Goal: Task Accomplishment & Management: Manage account settings

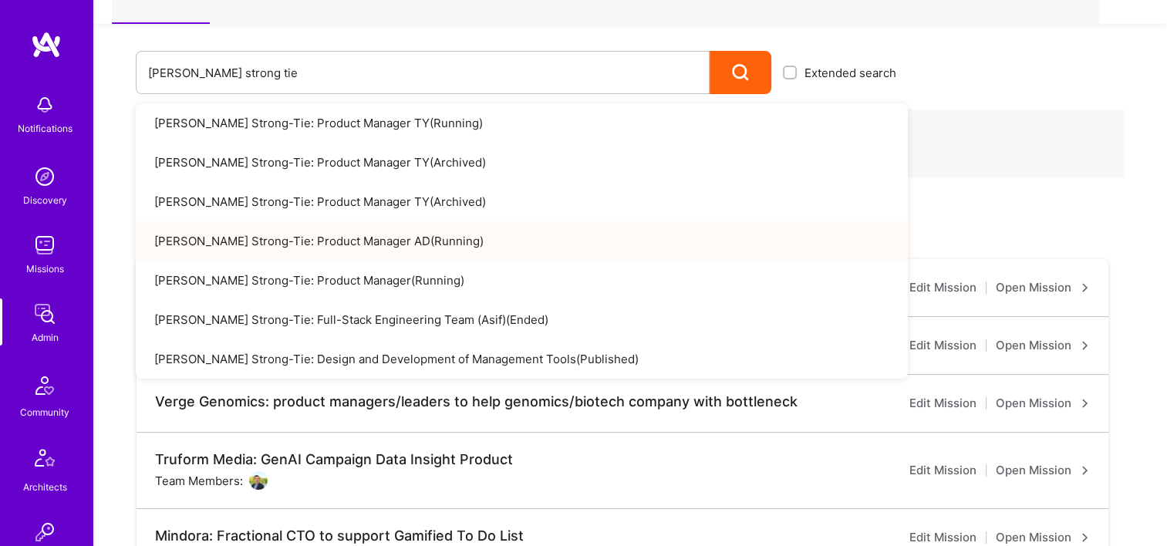
scroll to position [463, 0]
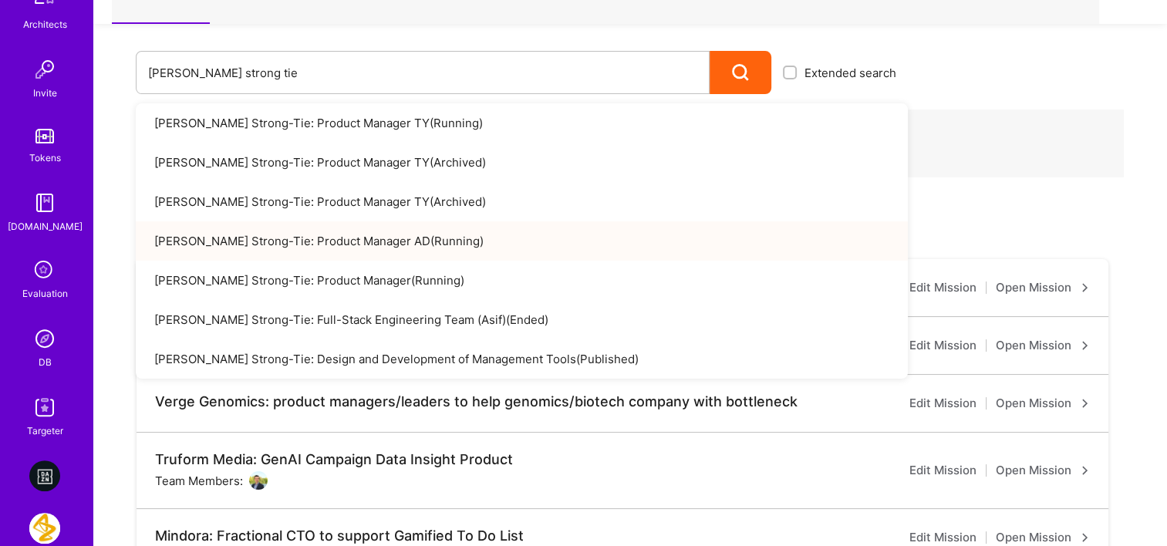
click at [52, 352] on img at bounding box center [44, 338] width 31 height 31
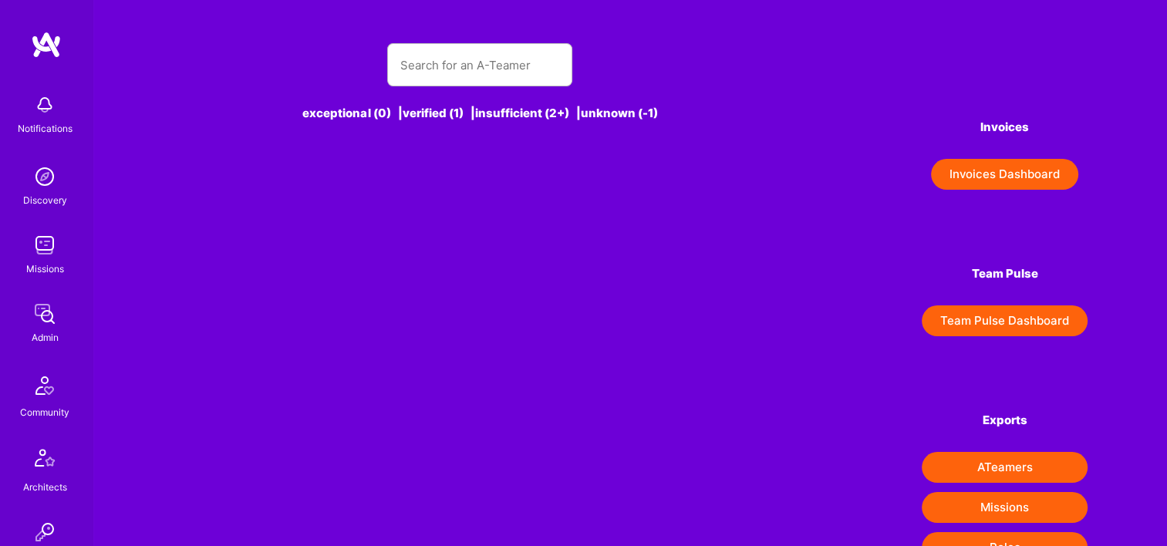
click at [493, 91] on div "exceptional (0) | verified (1) | insufficient (2+) | unknown (-1)" at bounding box center [480, 91] width 615 height 133
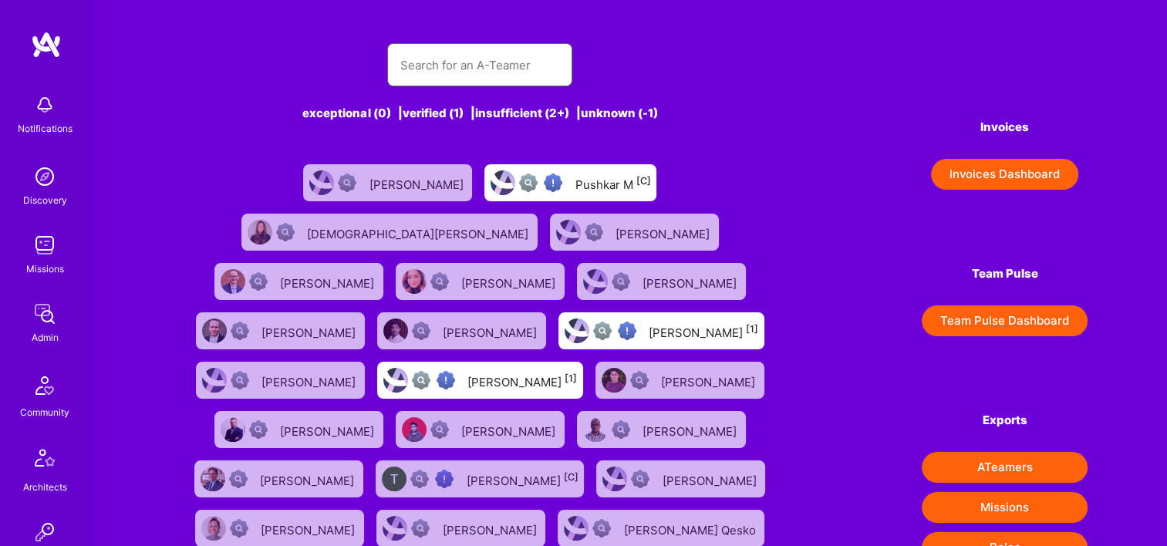
click at [477, 77] on input "text" at bounding box center [479, 64] width 160 height 39
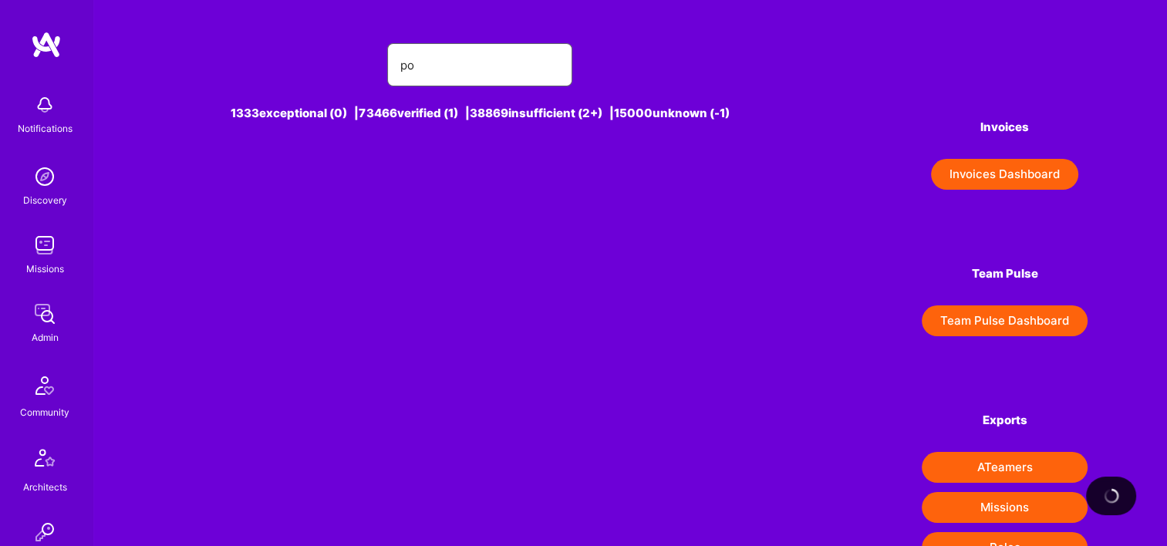
type input "p"
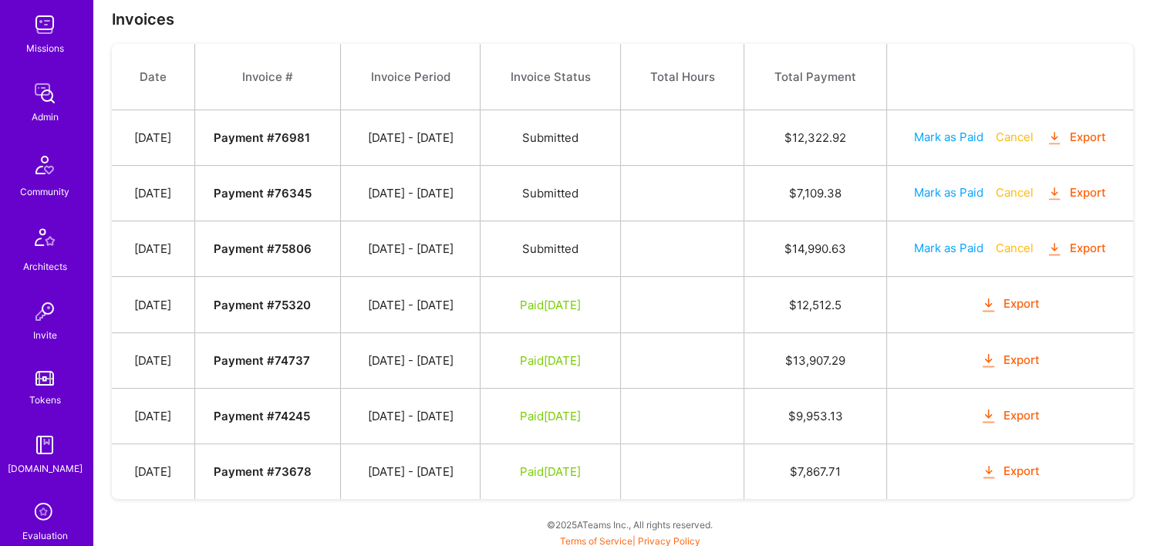
scroll to position [308, 0]
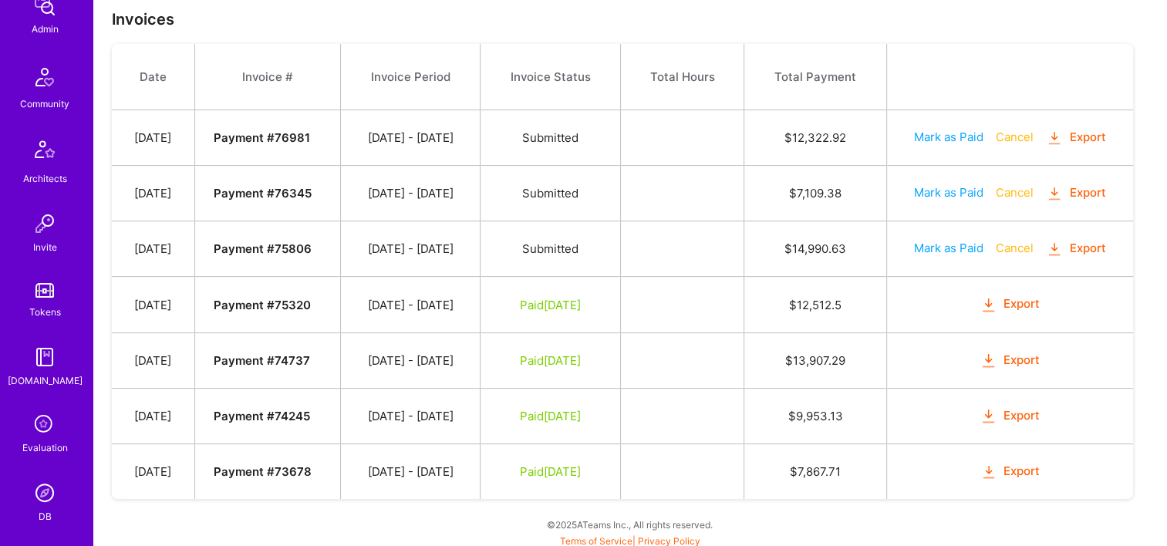
click at [40, 489] on img at bounding box center [44, 492] width 31 height 31
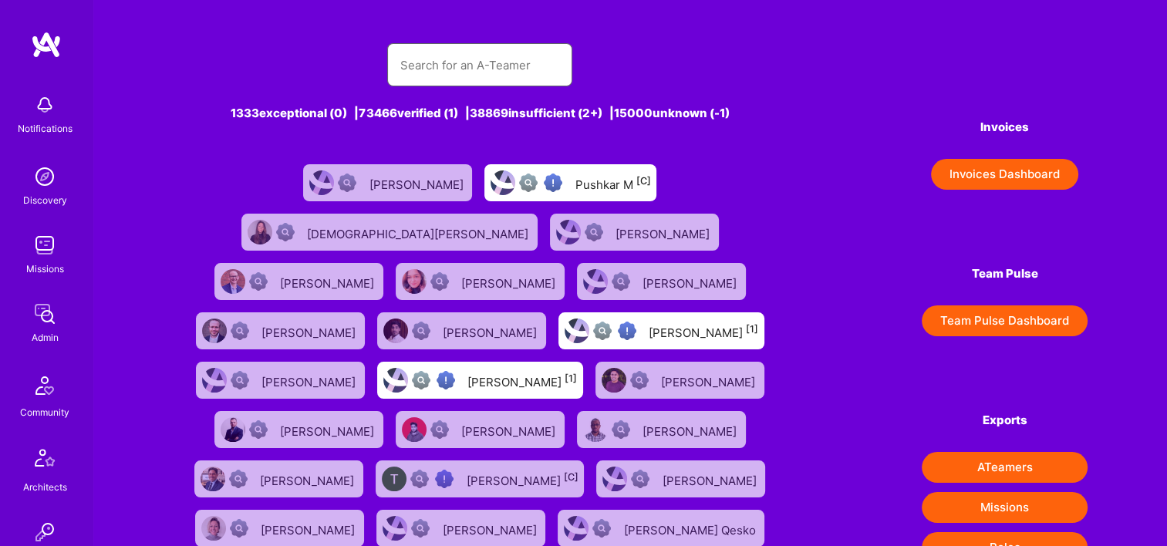
click at [454, 72] on input "text" at bounding box center [479, 64] width 160 height 39
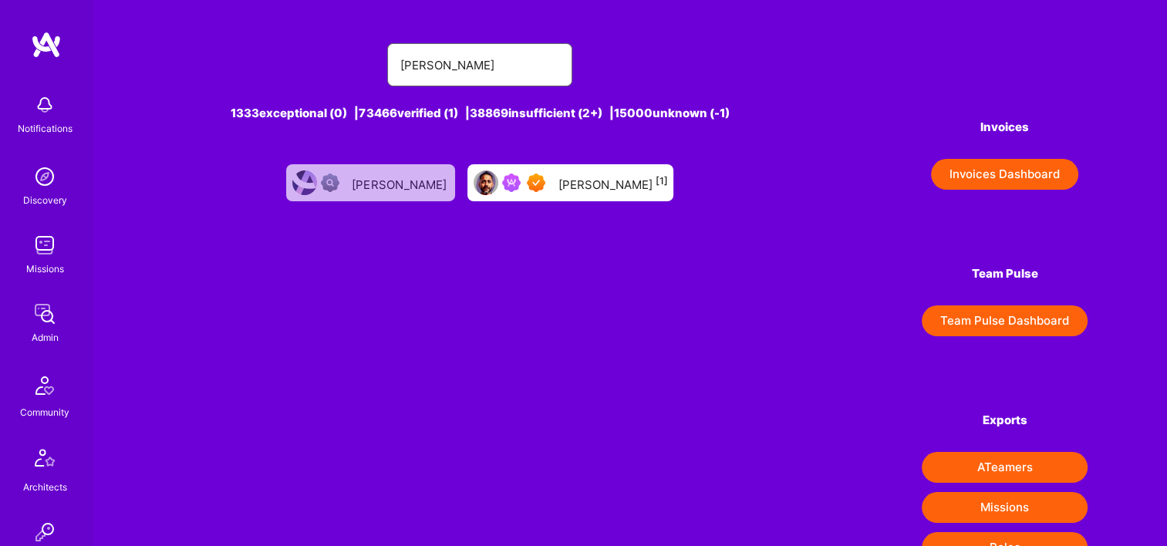
type input "pooran"
click at [568, 187] on div "Pooran Panwar [1]" at bounding box center [611, 183] width 109 height 20
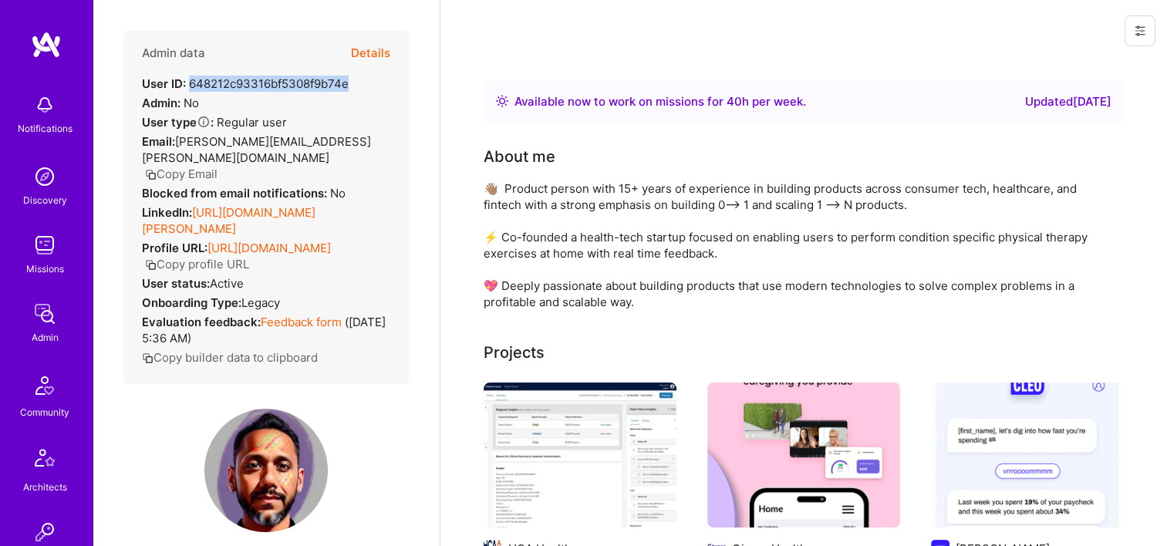
drag, startPoint x: 350, startPoint y: 83, endPoint x: 191, endPoint y: 86, distance: 158.9
click at [191, 86] on div "Admin data Details User ID: 648212c93316bf5308f9b74e Admin: No User type Regula…" at bounding box center [265, 207] width 285 height 353
copy div "648212c93316bf5308f9b74e"
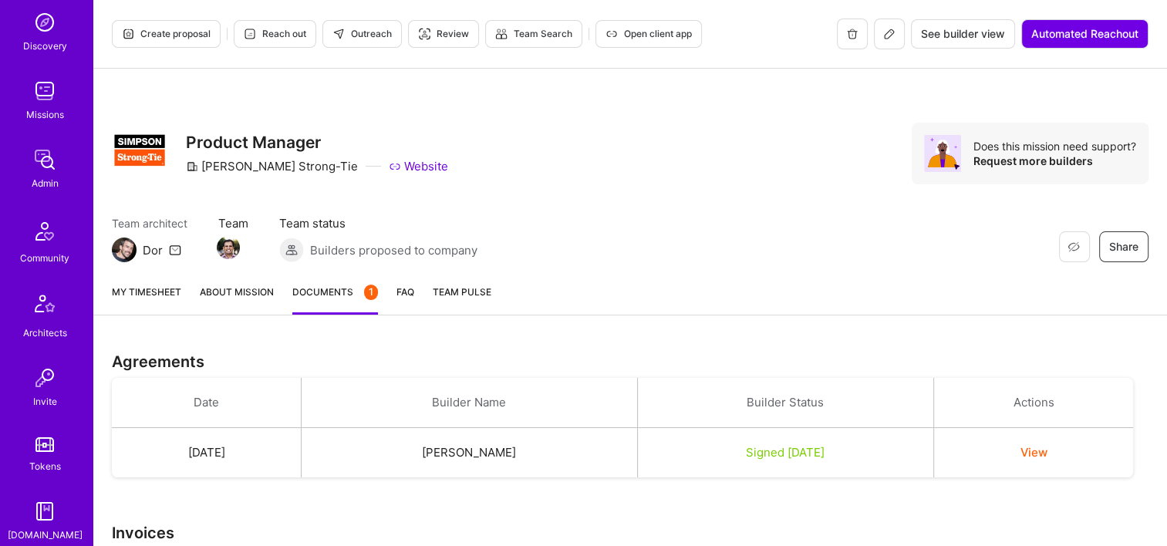
scroll to position [386, 0]
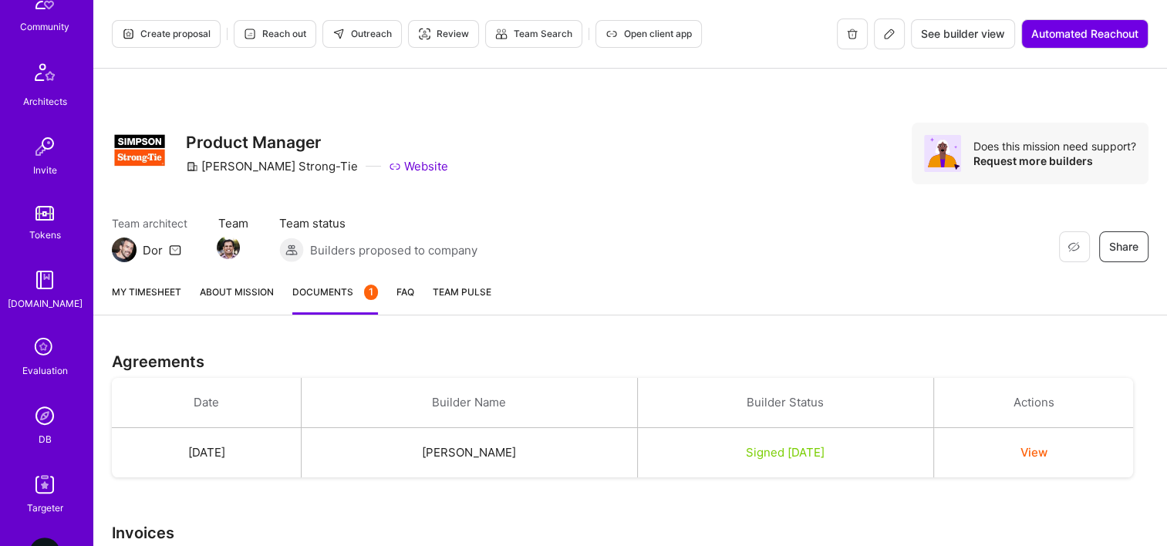
click at [52, 426] on img at bounding box center [44, 415] width 31 height 31
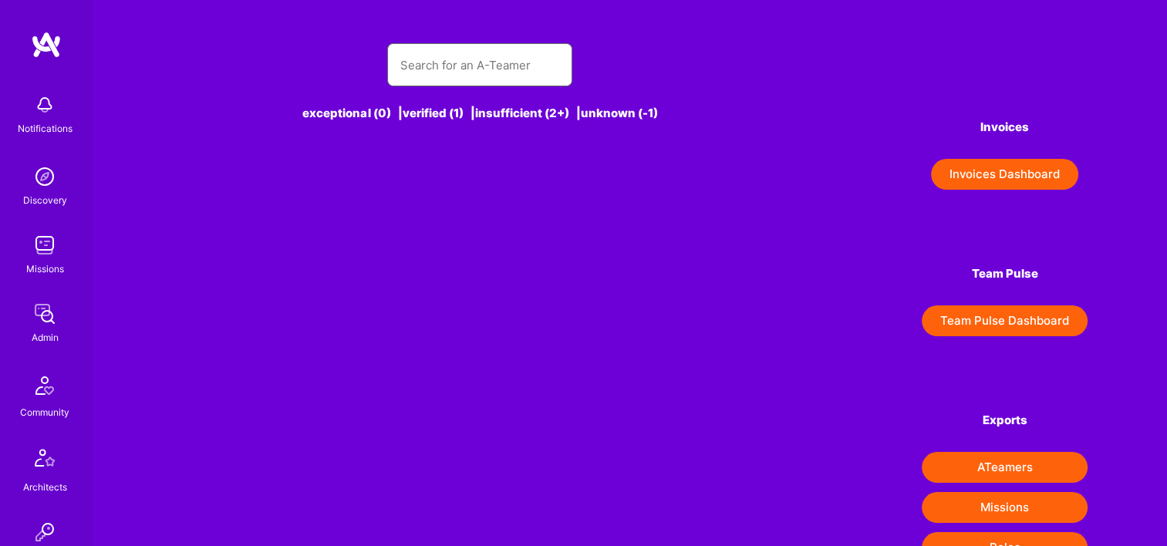
click at [459, 70] on input "text" at bounding box center [479, 64] width 160 height 39
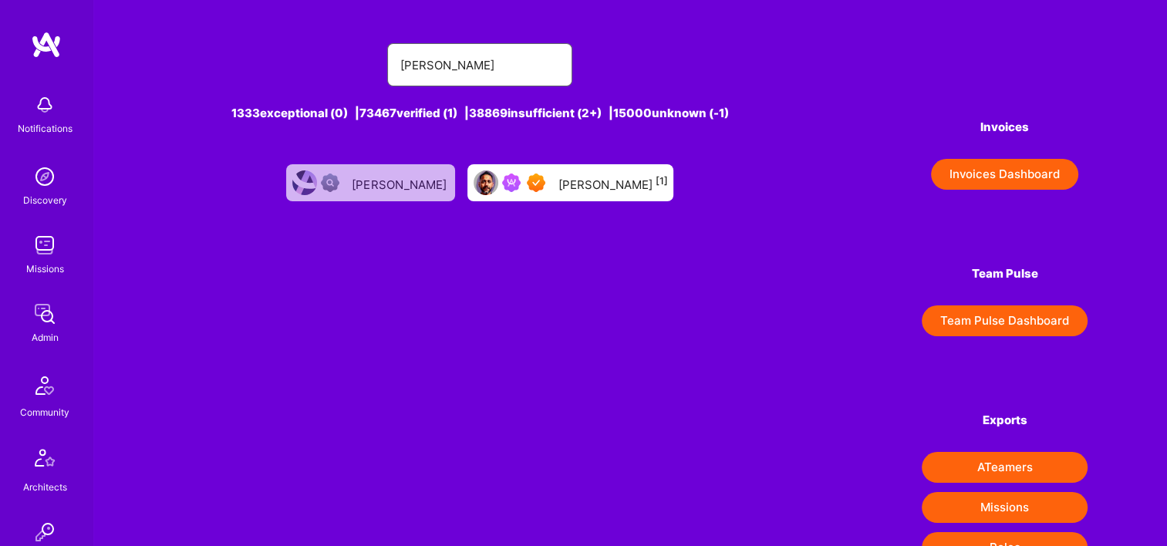
type input "[PERSON_NAME]"
click at [601, 189] on div "[PERSON_NAME] [1]" at bounding box center [611, 183] width 109 height 20
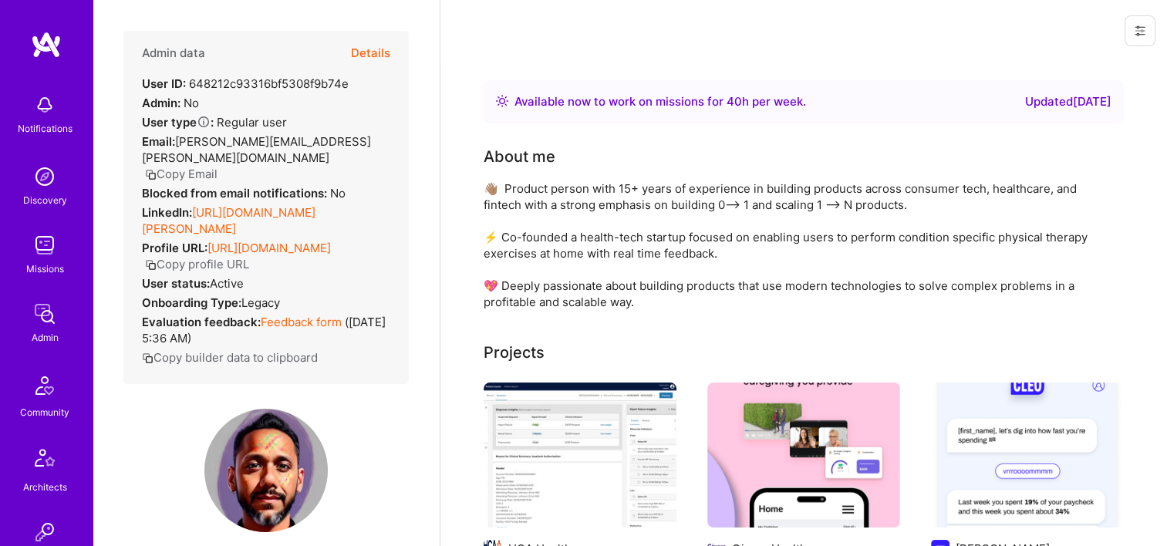
click at [373, 48] on button "Details" at bounding box center [370, 53] width 39 height 45
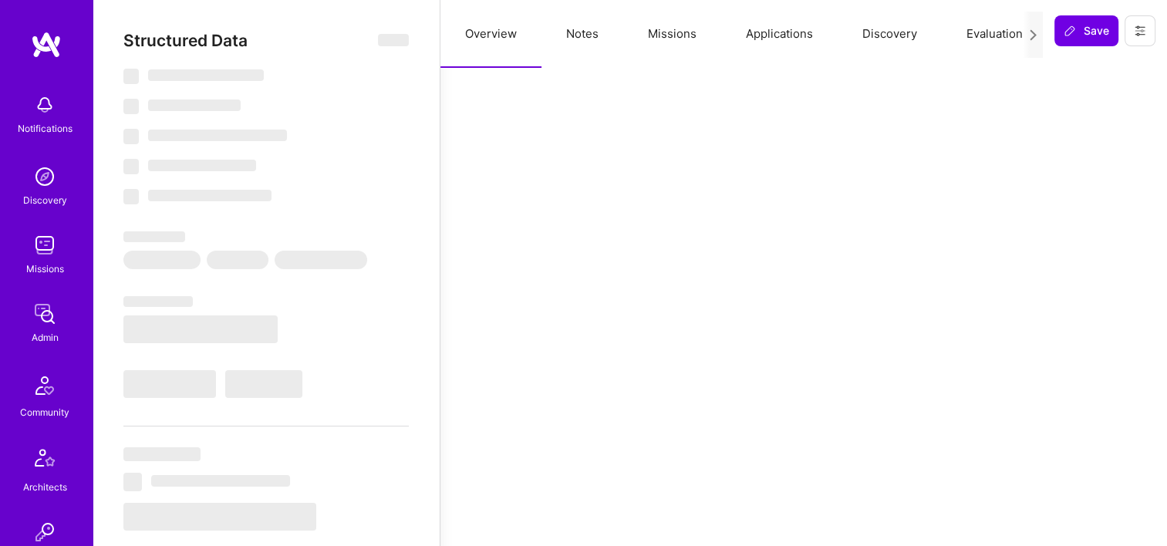
click at [691, 25] on button "Missions" at bounding box center [672, 34] width 98 height 68
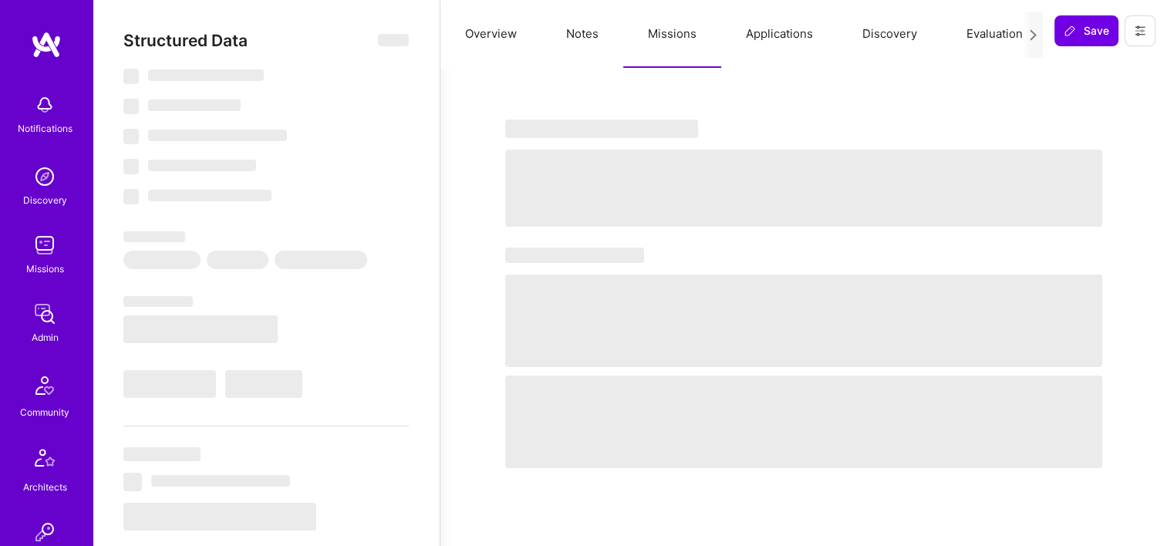
select select "Right Now"
select select "7"
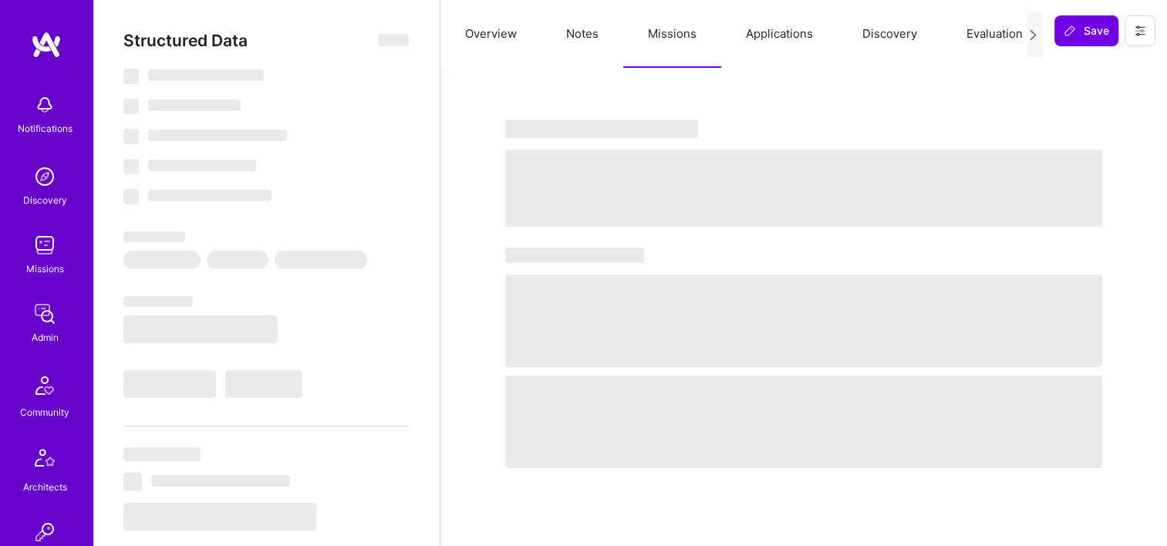
select select "US"
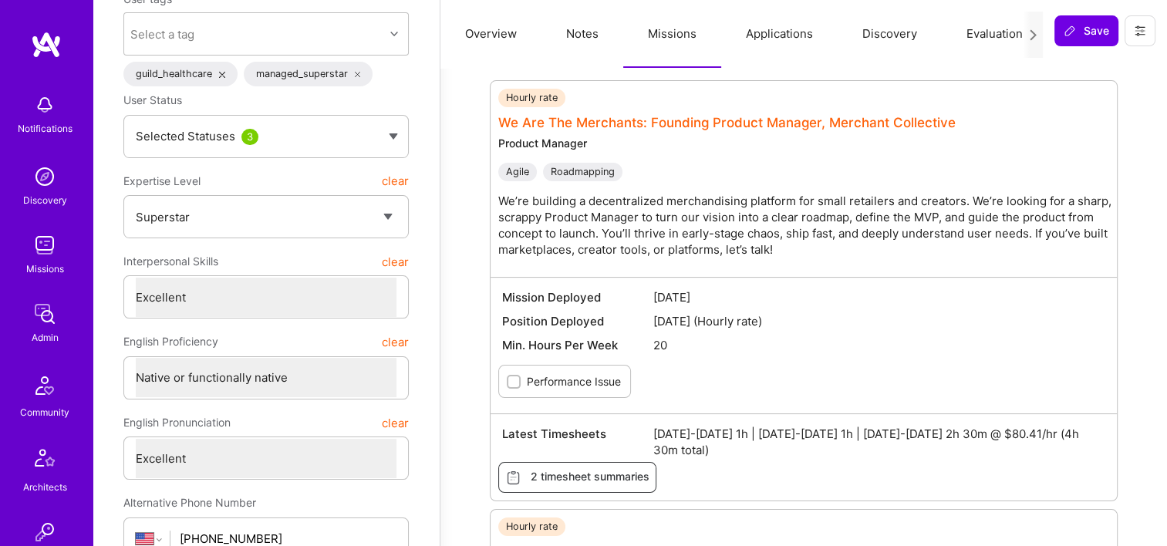
scroll to position [386, 0]
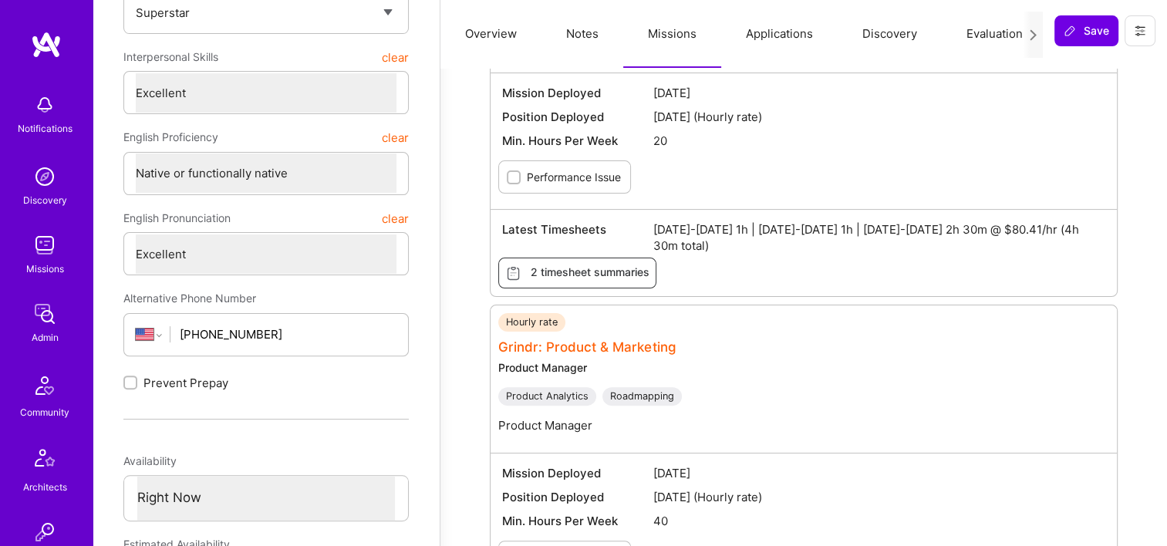
click at [581, 347] on link "Grindr: Product & Marketing" at bounding box center [586, 346] width 177 height 15
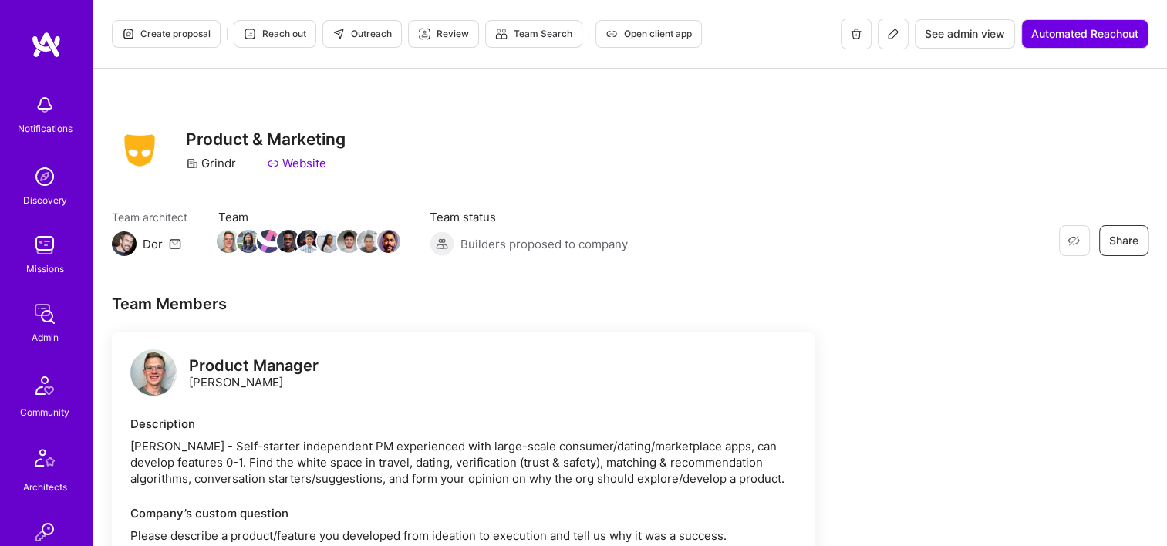
click at [972, 29] on span "See admin view" at bounding box center [965, 33] width 80 height 15
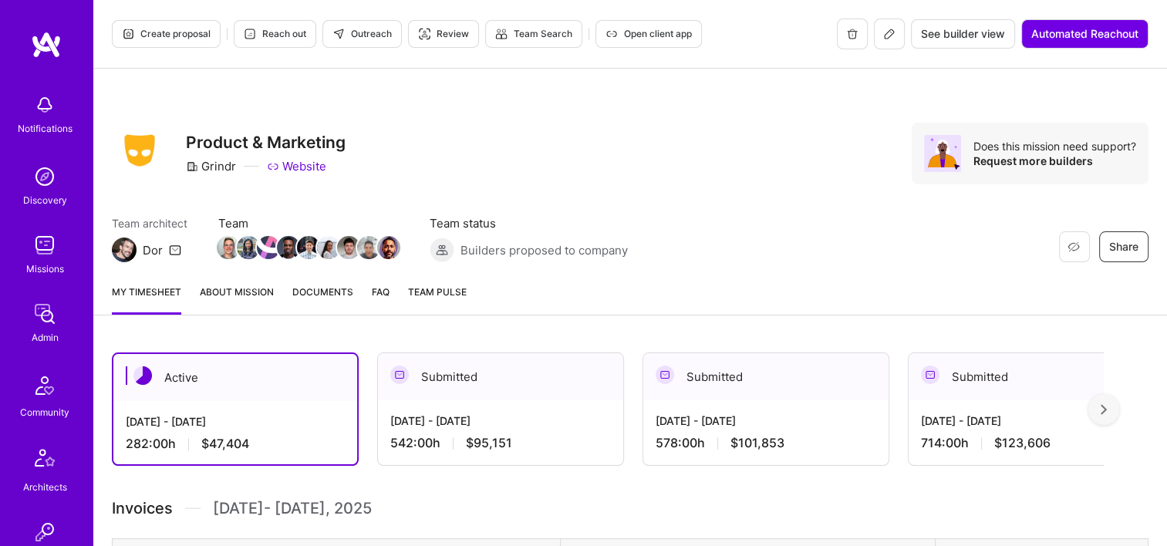
click at [329, 293] on span "Documents" at bounding box center [322, 292] width 61 height 16
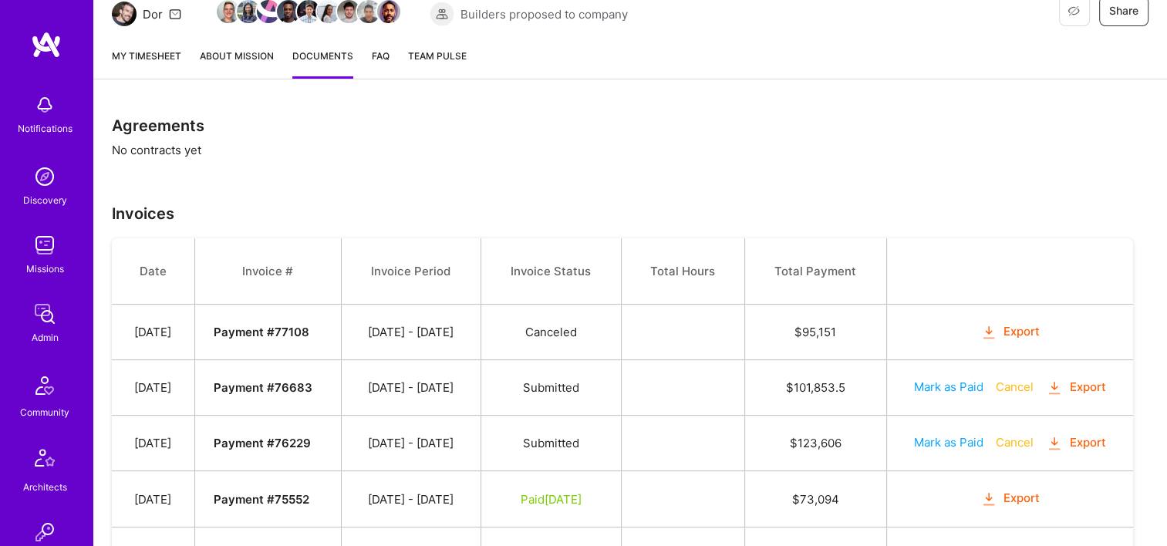
scroll to position [231, 0]
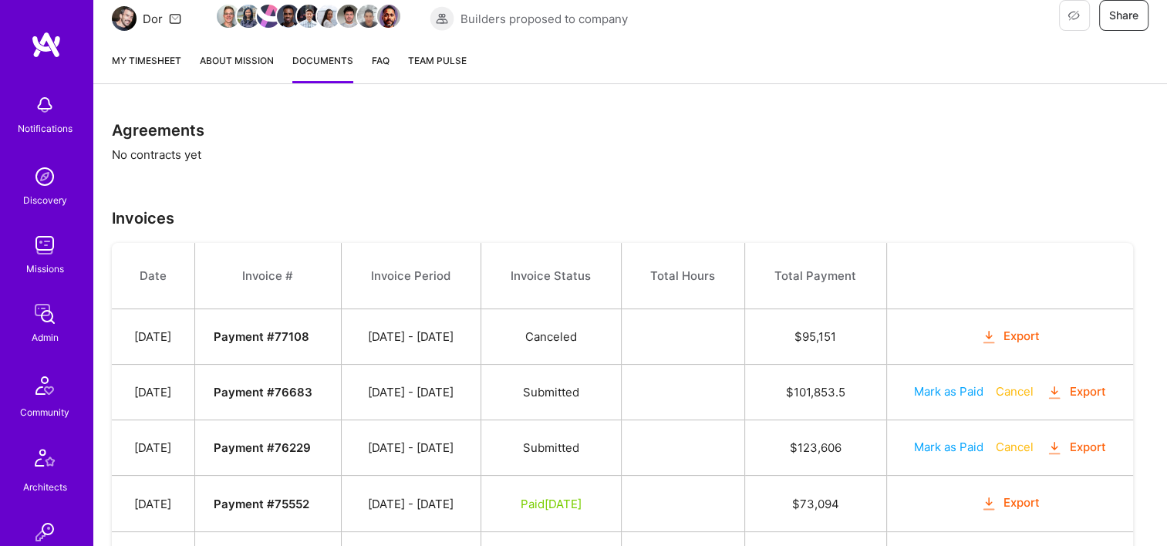
click at [160, 60] on link "My timesheet" at bounding box center [146, 67] width 69 height 31
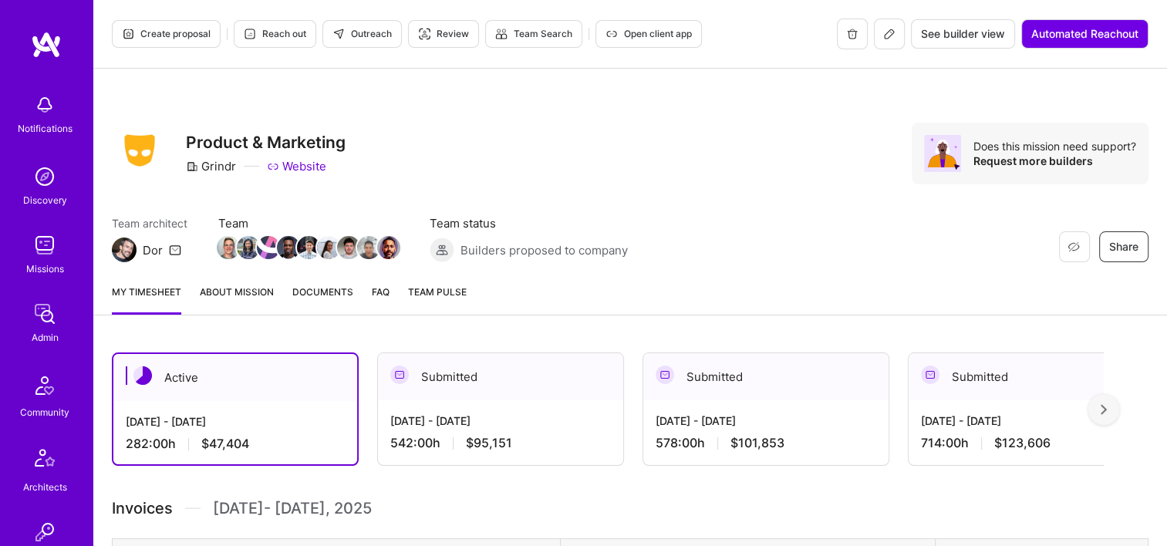
click at [470, 393] on div "Submitted" at bounding box center [500, 376] width 245 height 47
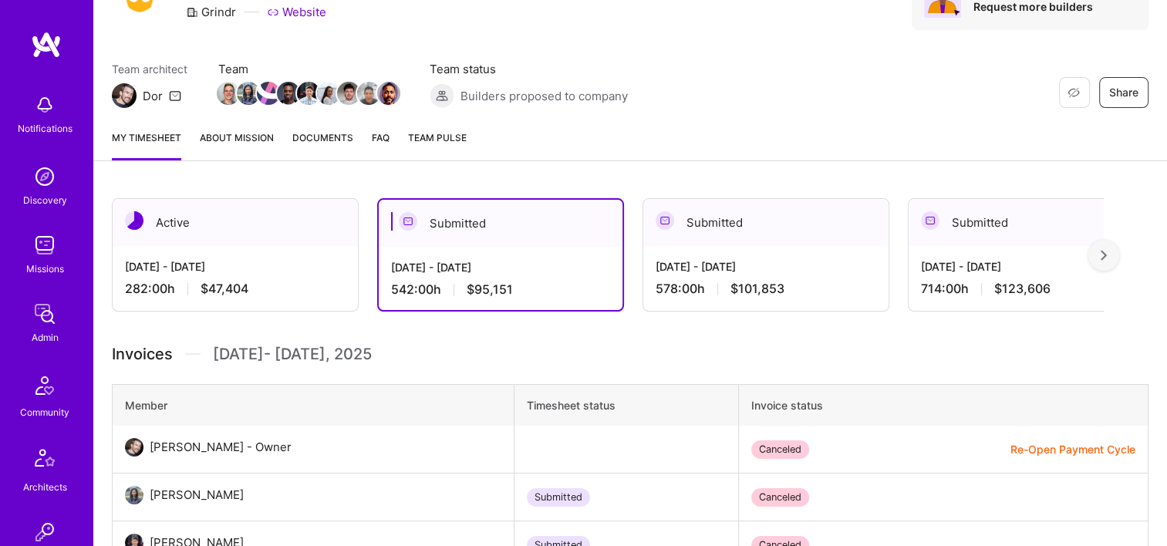
click at [729, 250] on div "[DATE] - [DATE] 578:00 h $101,853" at bounding box center [765, 277] width 245 height 63
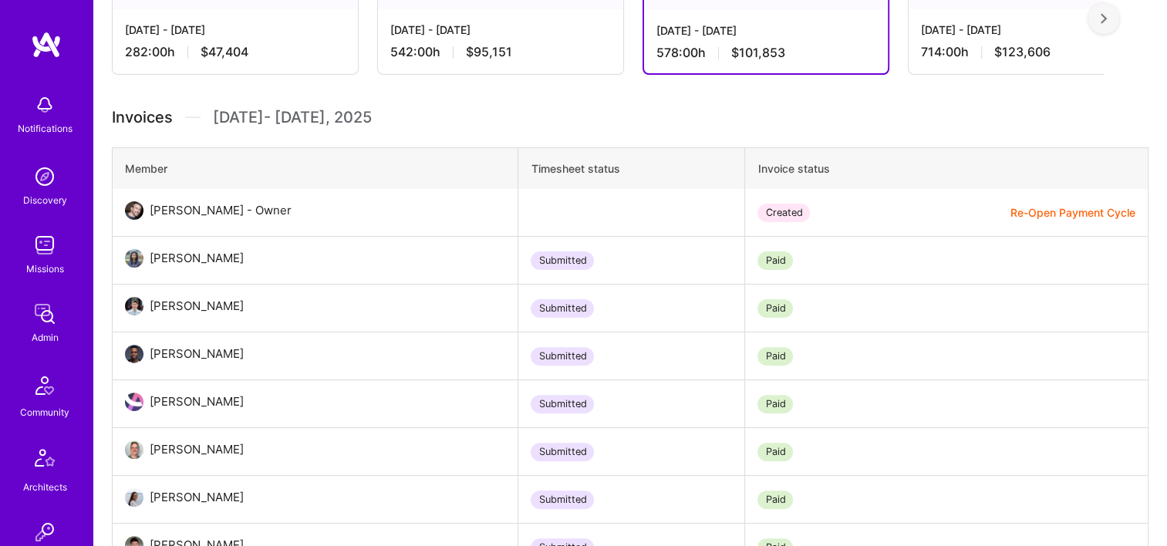
scroll to position [231, 0]
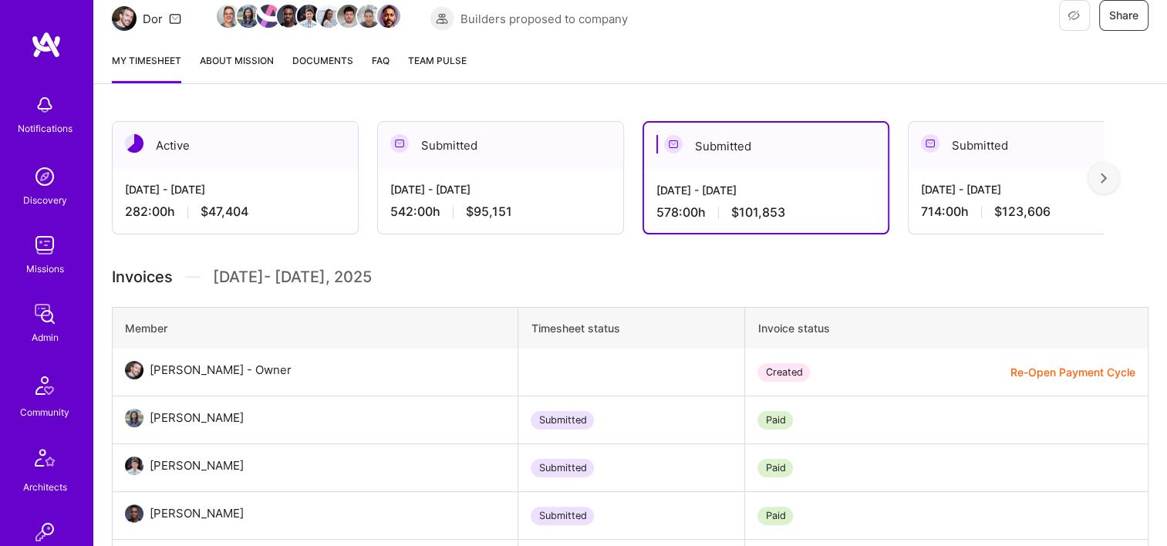
click at [989, 171] on div "[DATE] - [DATE] 714:00 h $123,606" at bounding box center [1030, 200] width 245 height 63
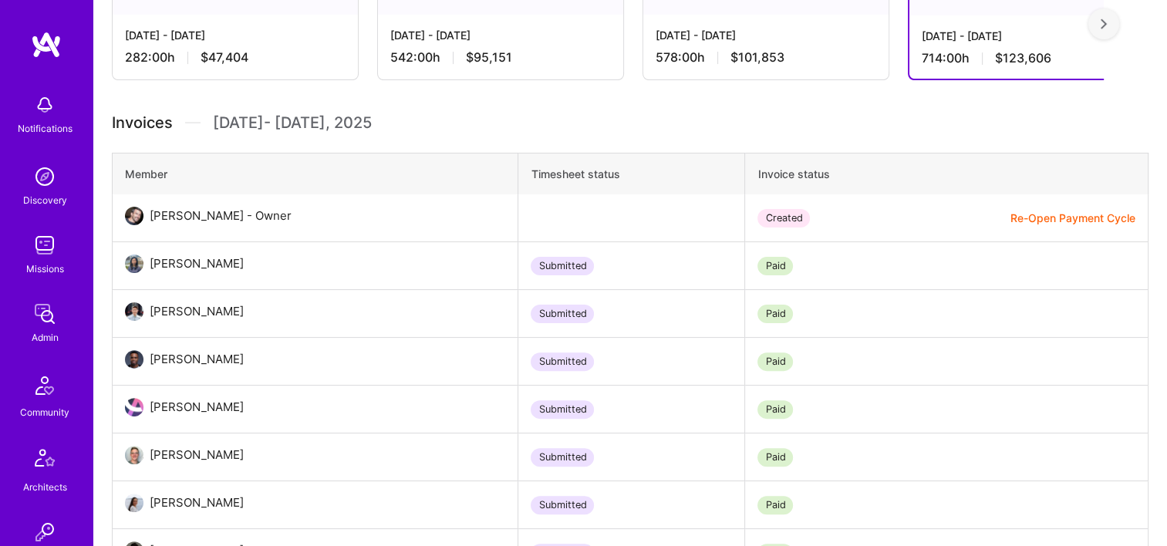
scroll to position [308, 0]
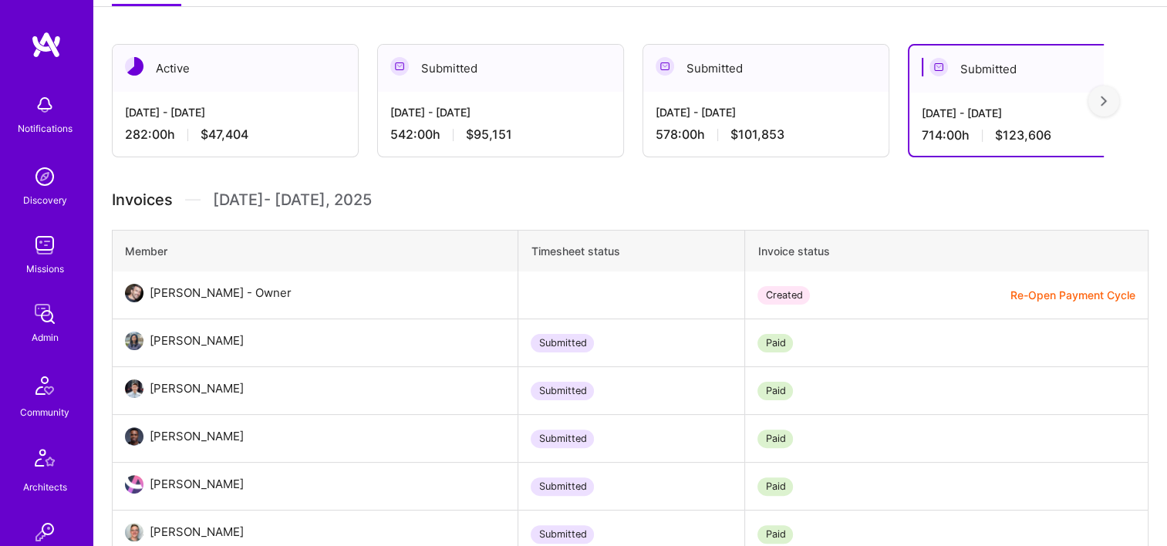
click at [760, 146] on div "[DATE] - [DATE] 578:00 h $101,853" at bounding box center [765, 123] width 245 height 63
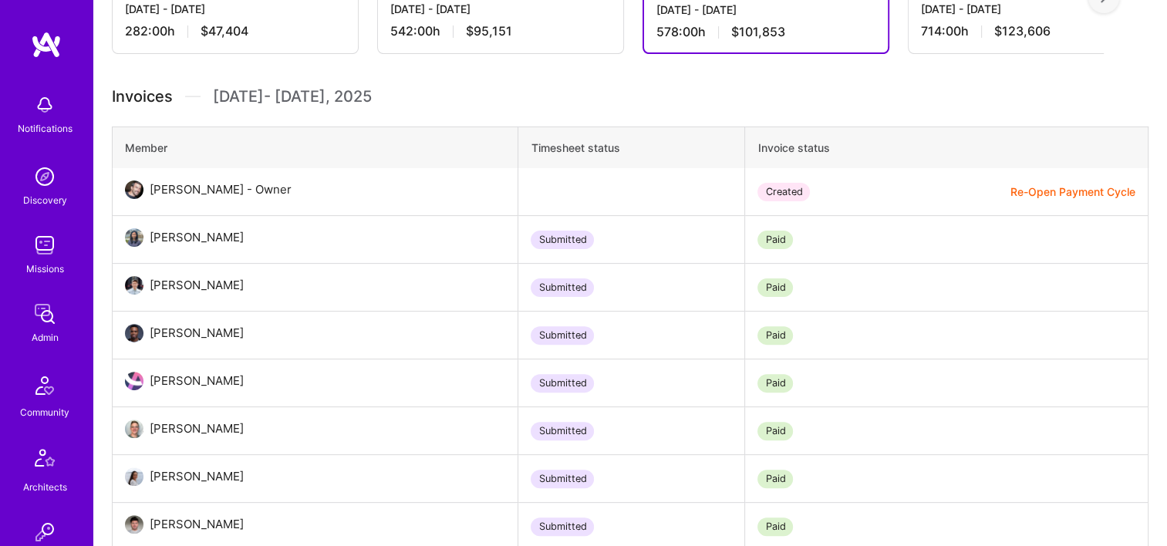
scroll to position [386, 0]
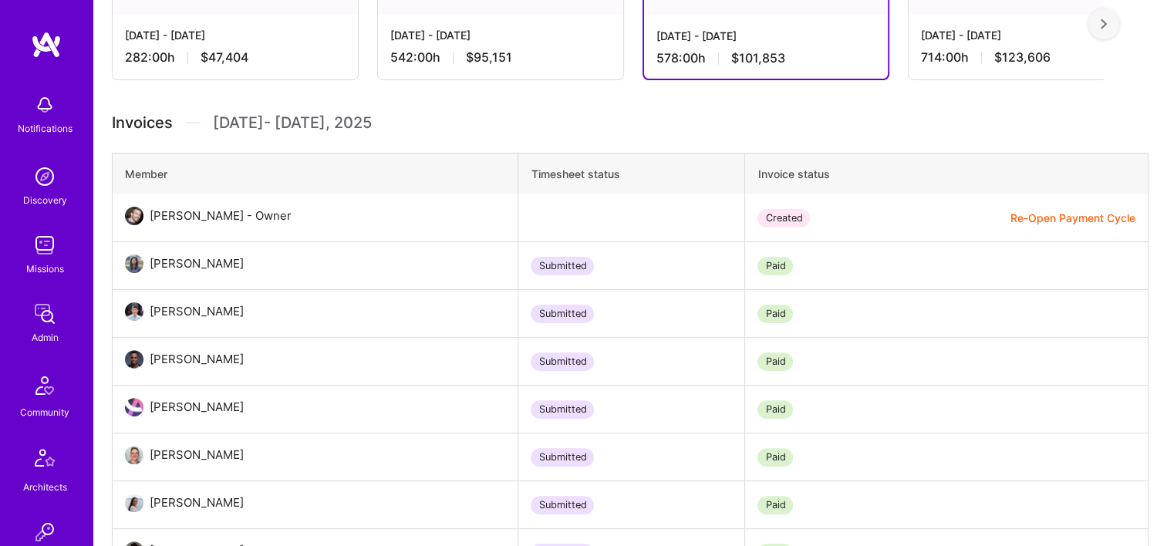
click at [1002, 22] on div "[DATE] - [DATE] 714:00 h $123,606" at bounding box center [1030, 46] width 245 height 63
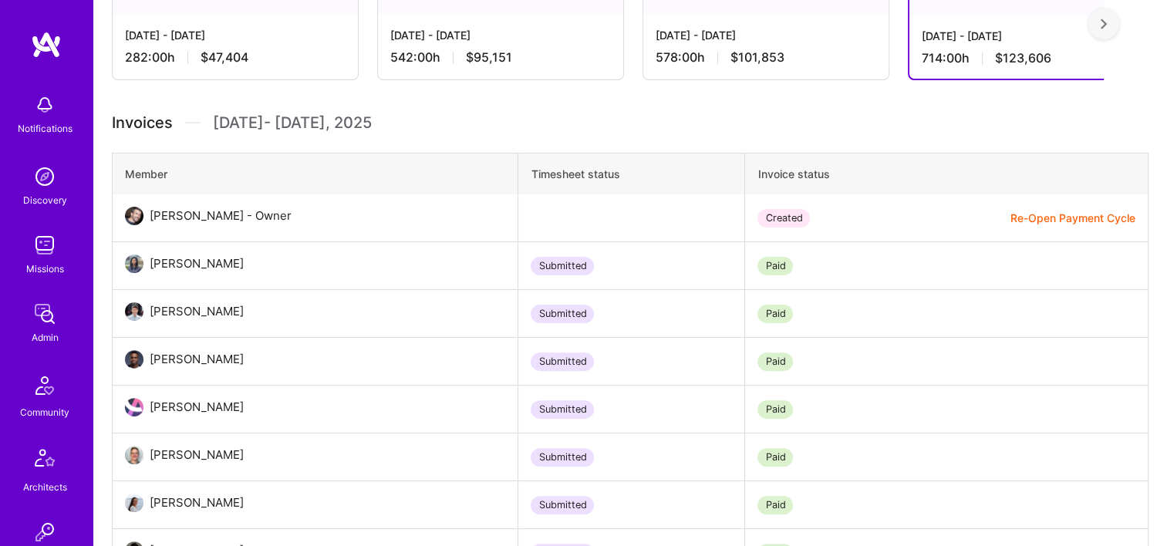
click at [1006, 52] on span "$123,606" at bounding box center [1023, 58] width 56 height 16
click at [769, 49] on span "$101,853" at bounding box center [757, 57] width 54 height 16
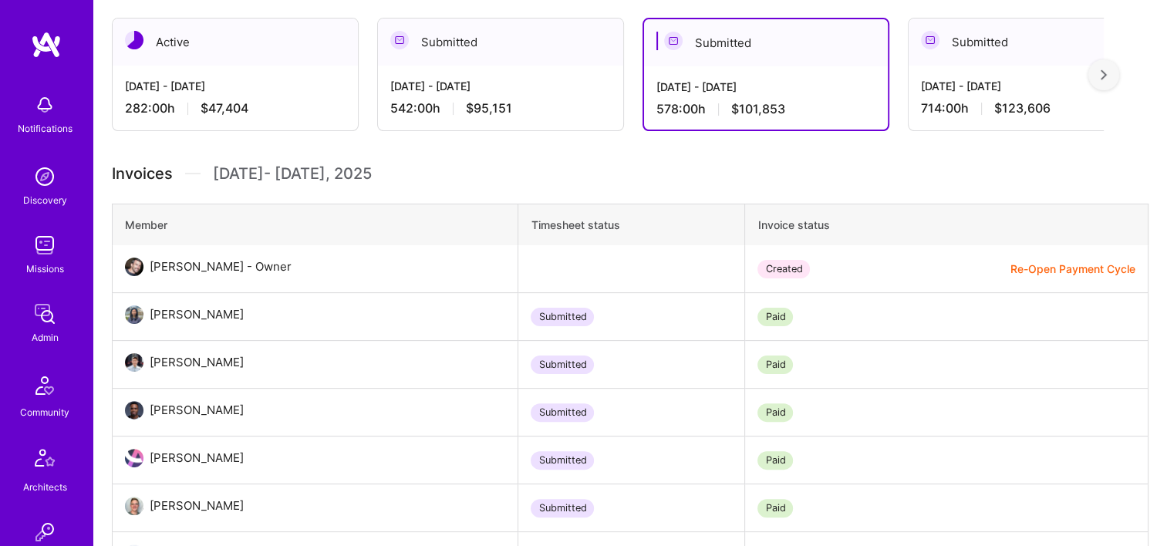
scroll to position [308, 0]
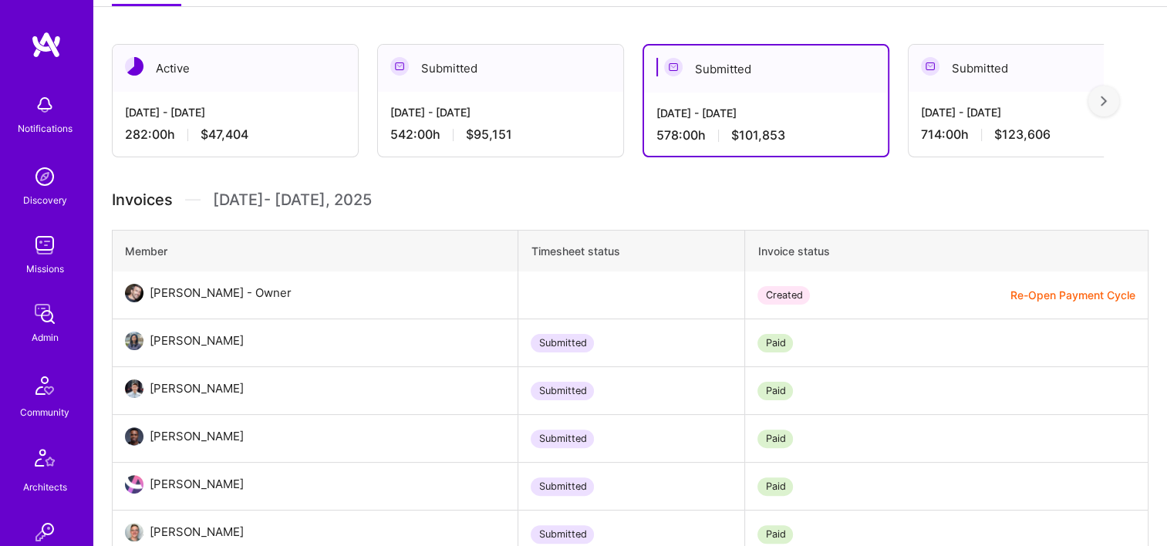
drag, startPoint x: 496, startPoint y: 151, endPoint x: 510, endPoint y: 152, distance: 14.7
click at [495, 151] on div "[DATE] - [DATE] 542:00 h $95,151" at bounding box center [500, 123] width 245 height 63
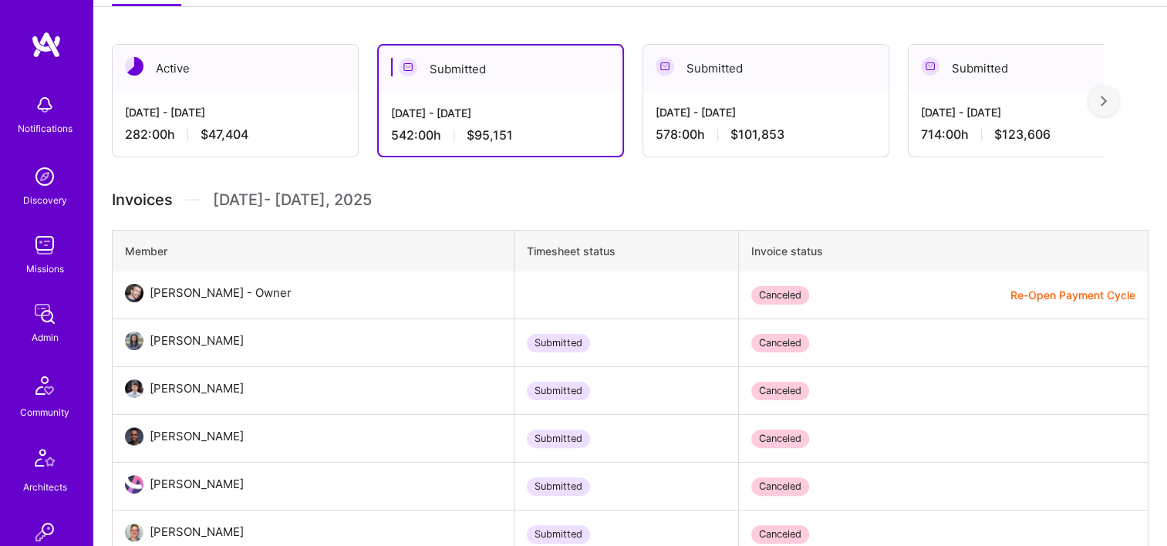
drag, startPoint x: 753, startPoint y: 120, endPoint x: 686, endPoint y: 233, distance: 131.1
click at [753, 120] on div "[DATE] - [DATE] 578:00 h $101,853" at bounding box center [765, 123] width 245 height 63
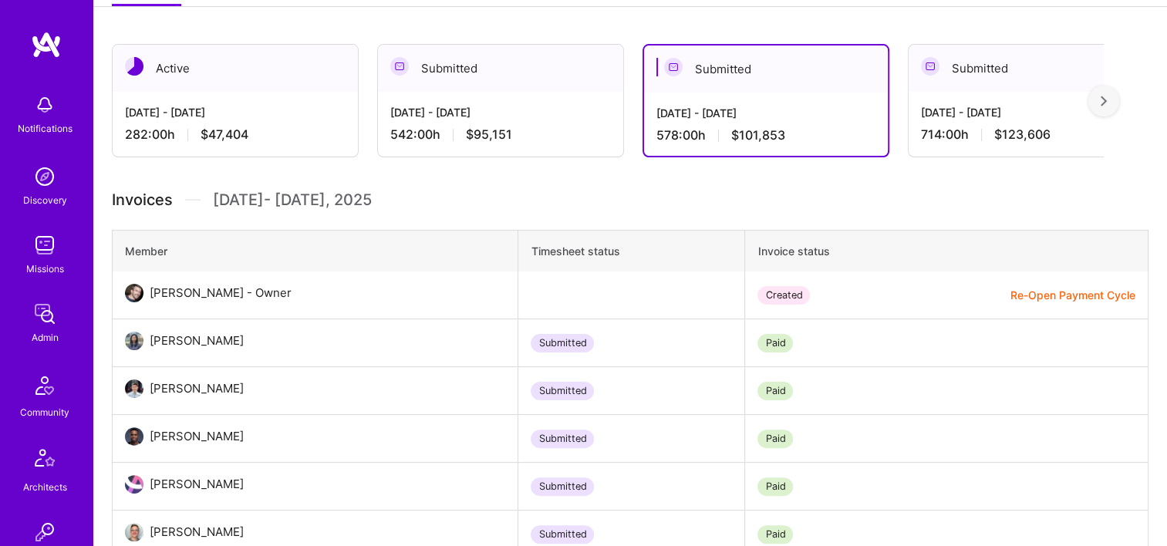
click at [314, 151] on div "[DATE] - [DATE] 282:00 h $47,404" at bounding box center [235, 123] width 245 height 63
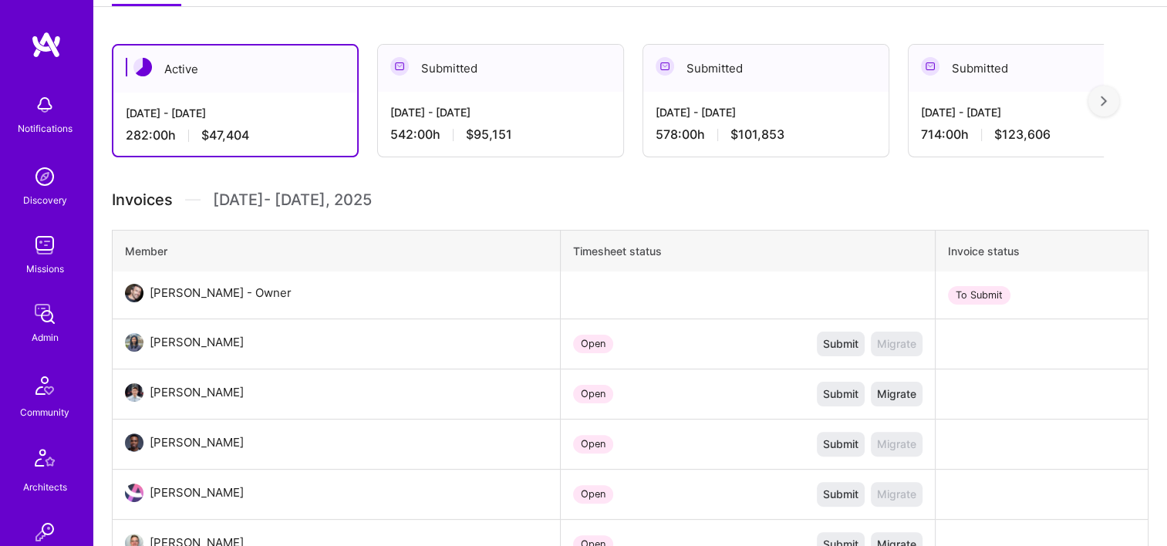
click at [833, 117] on div "[DATE] - [DATE]" at bounding box center [765, 112] width 221 height 16
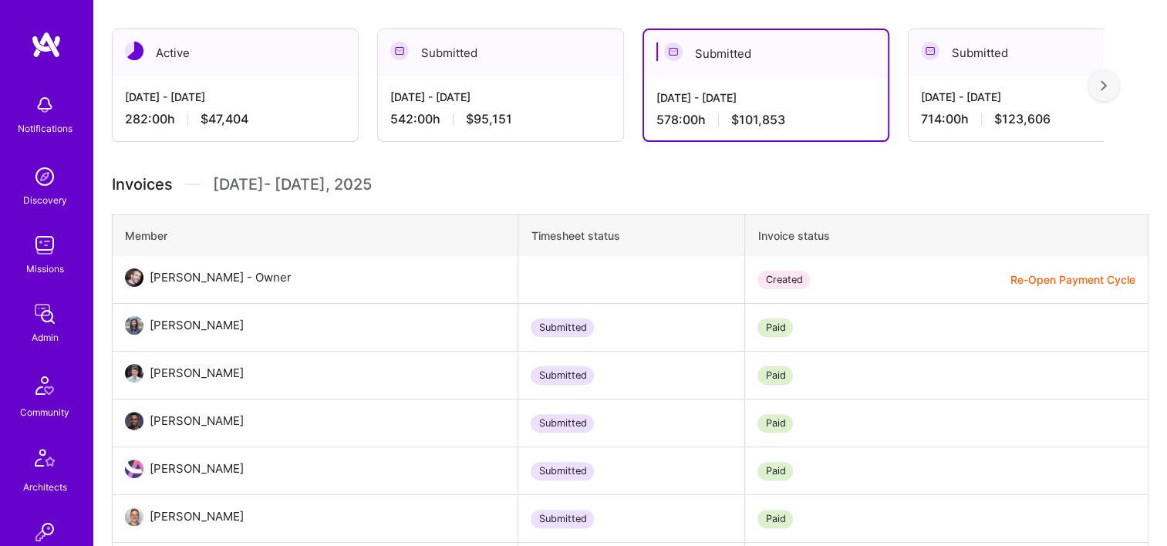
scroll to position [231, 0]
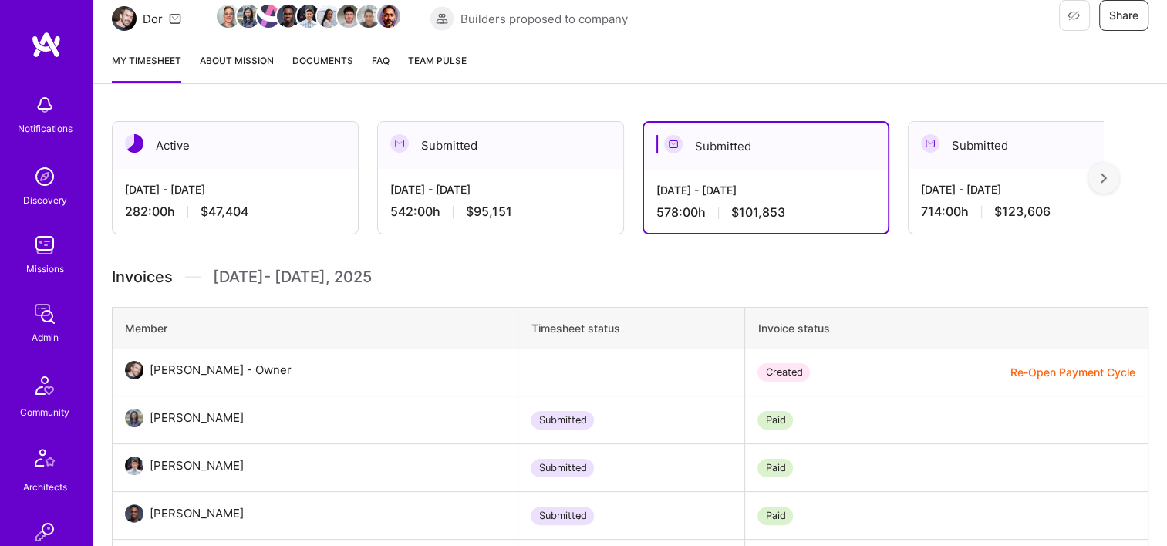
click at [481, 190] on div "[DATE] - [DATE]" at bounding box center [500, 189] width 221 height 16
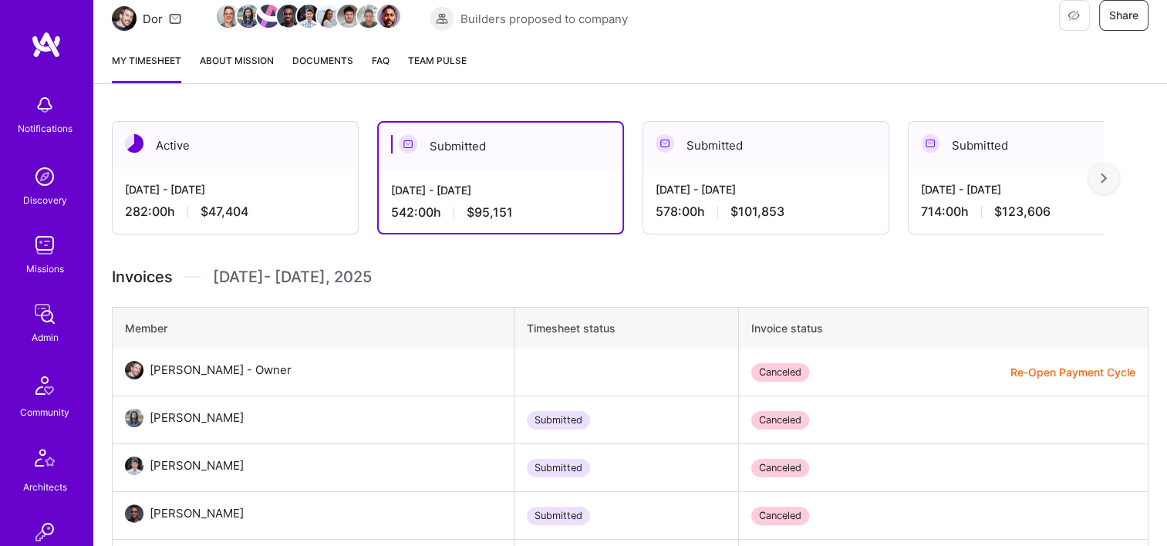
click at [296, 161] on div "Active" at bounding box center [235, 145] width 245 height 47
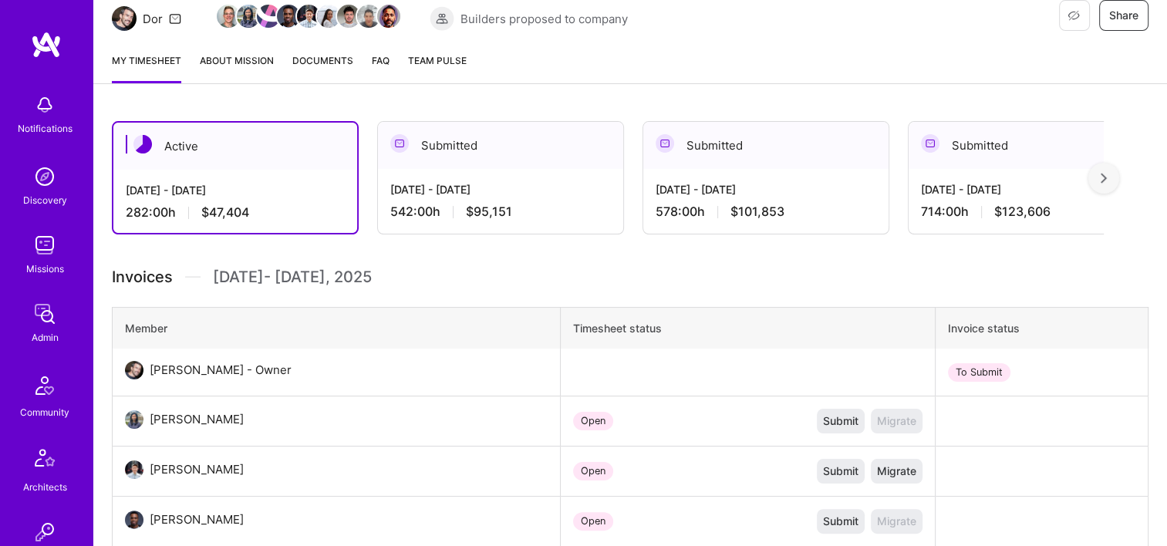
click at [482, 171] on div "[DATE] - [DATE] 542:00 h $95,151" at bounding box center [500, 200] width 245 height 63
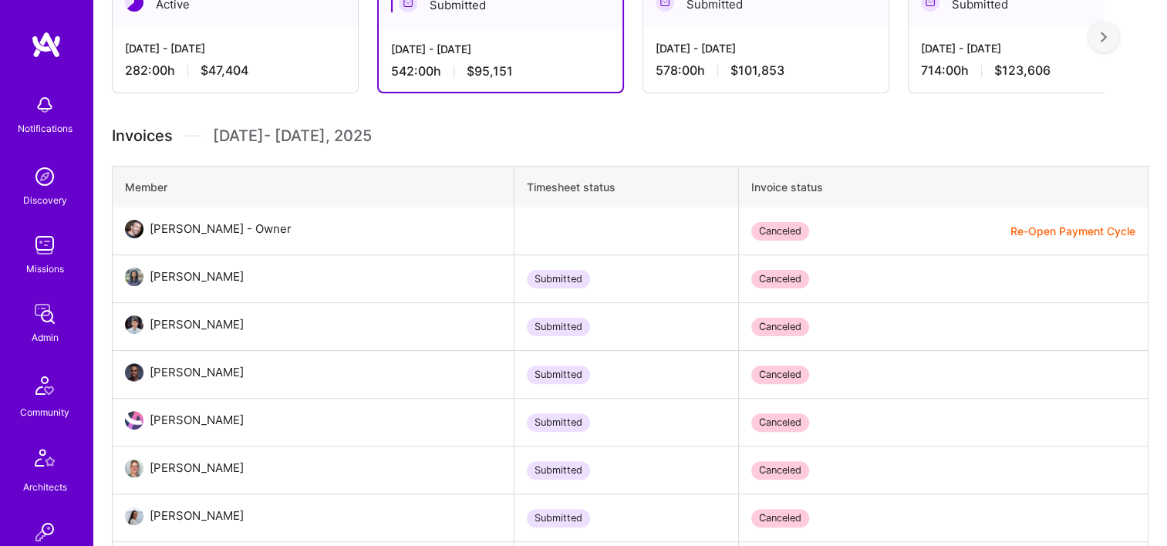
scroll to position [308, 0]
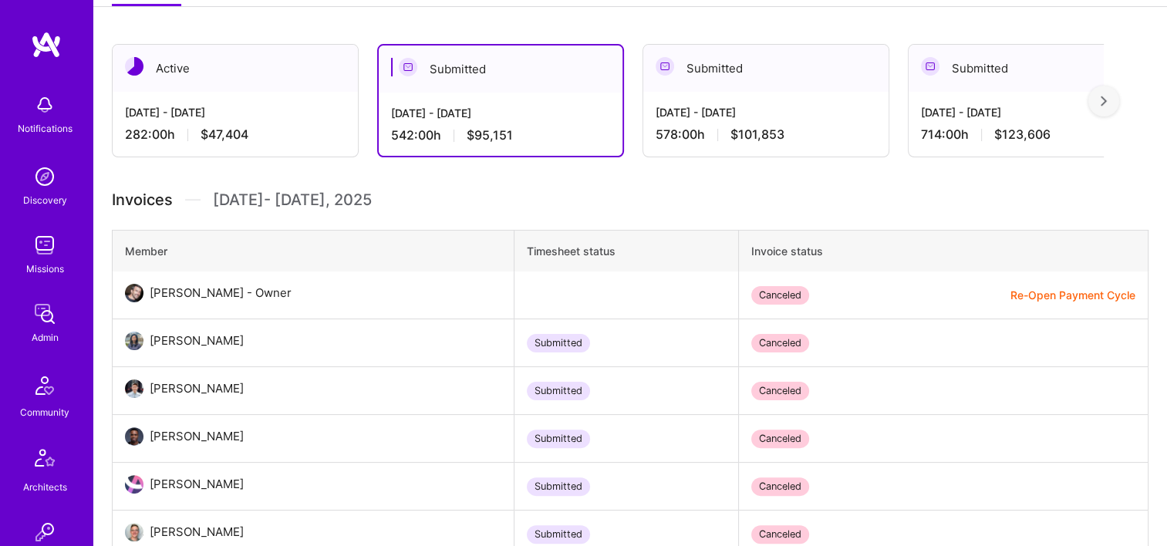
click at [694, 116] on div "[DATE] - [DATE]" at bounding box center [765, 112] width 221 height 16
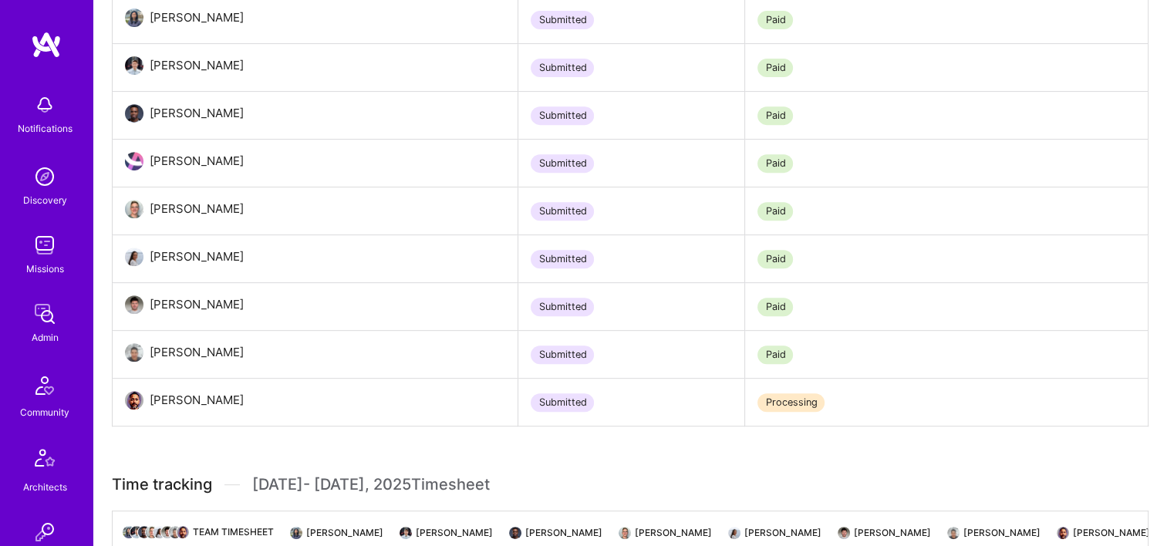
scroll to position [771, 0]
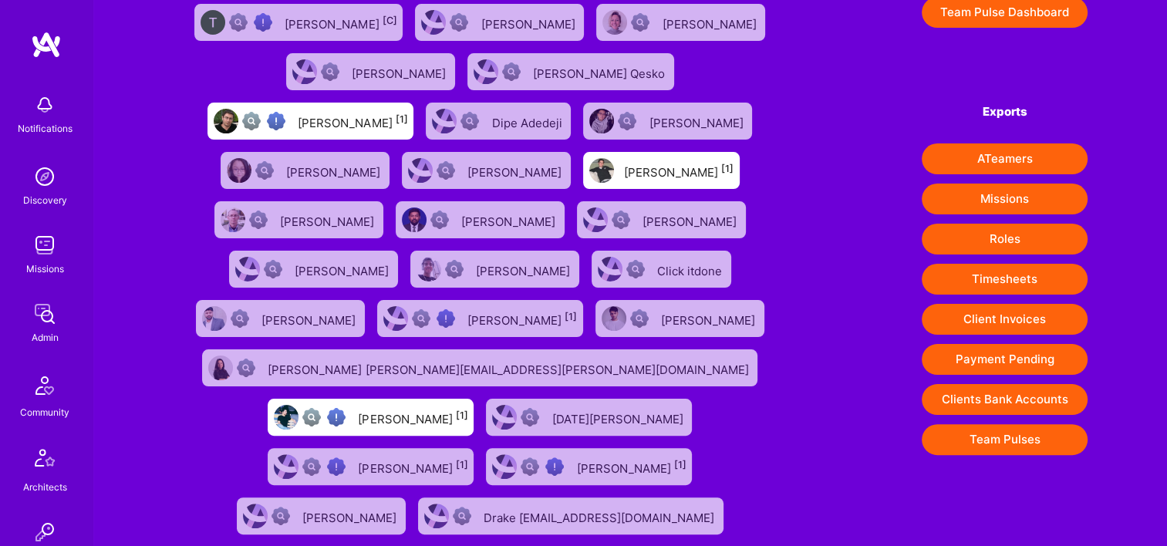
scroll to position [463, 0]
